Goal: Information Seeking & Learning: Learn about a topic

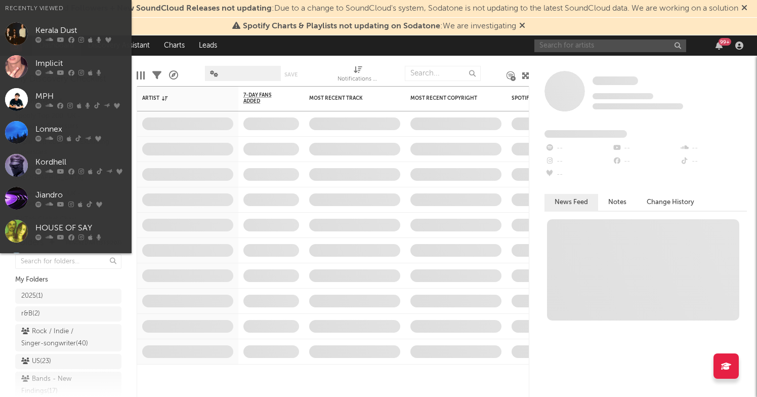
click at [593, 43] on input "text" at bounding box center [610, 45] width 152 height 13
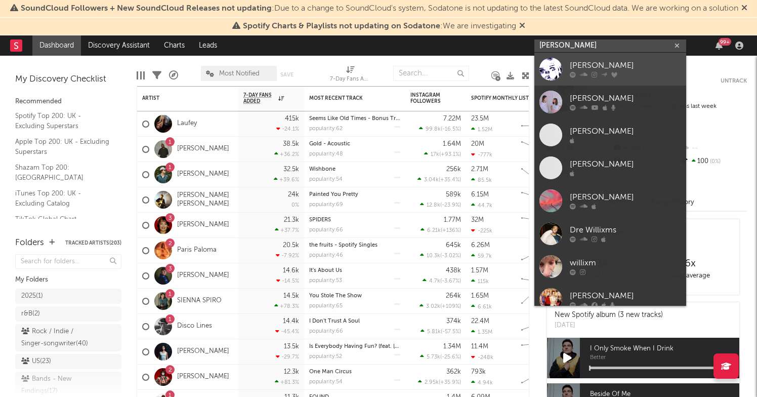
type input "[PERSON_NAME]"
click at [575, 61] on div "[PERSON_NAME]" at bounding box center [625, 66] width 111 height 12
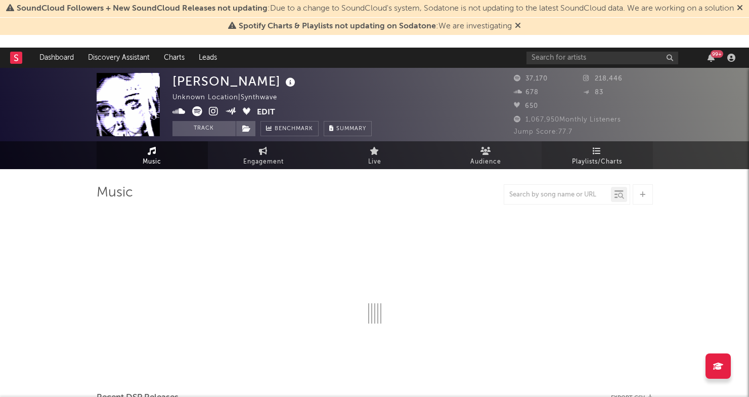
select select "6m"
